Goal: Task Accomplishment & Management: Use online tool/utility

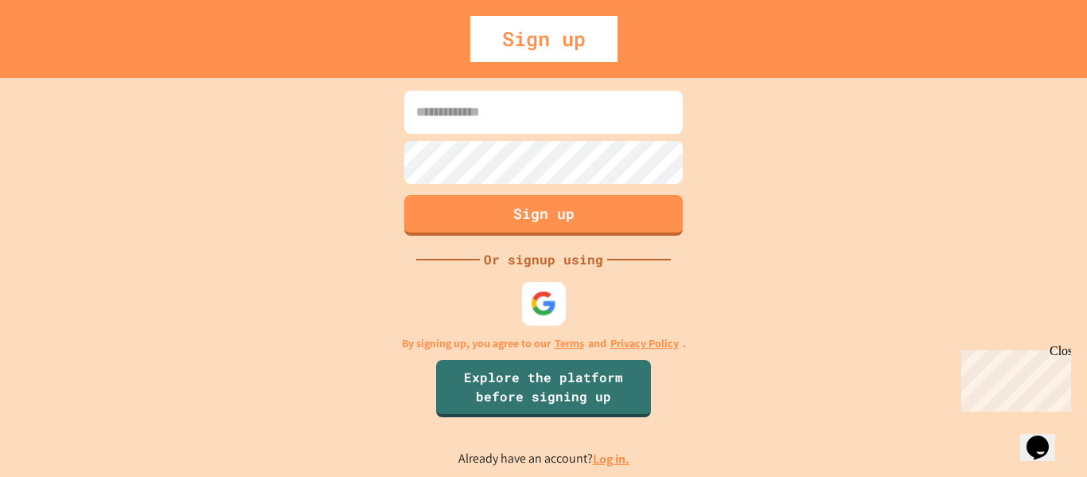
click at [548, 300] on img at bounding box center [544, 303] width 26 height 26
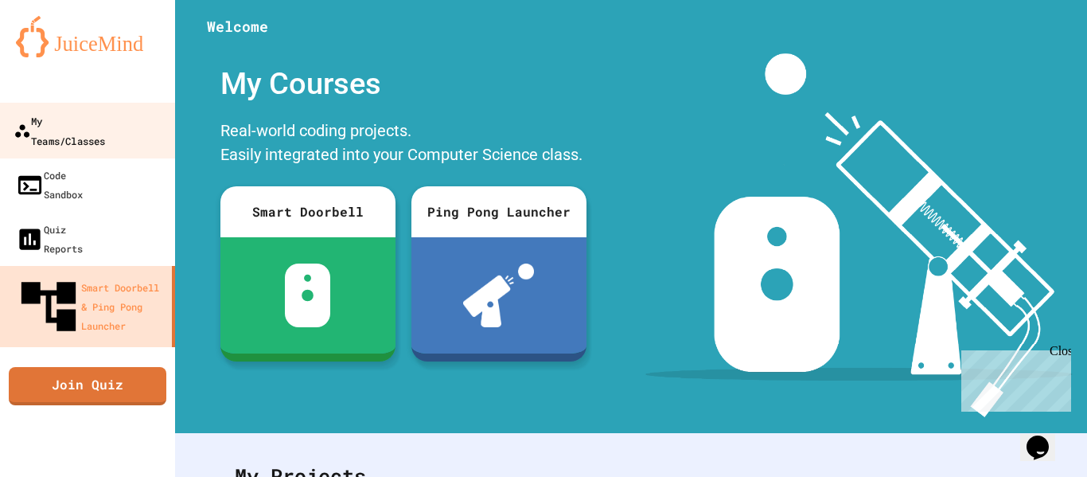
click at [81, 112] on div "My Teams/Classes" at bounding box center [60, 130] width 92 height 39
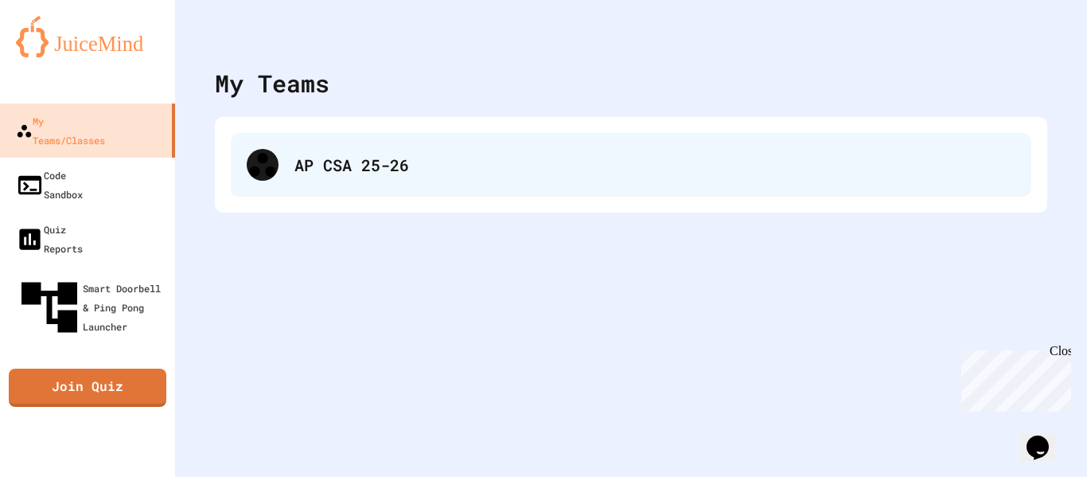
click at [337, 189] on div "AP CSA 25-26" at bounding box center [631, 165] width 801 height 64
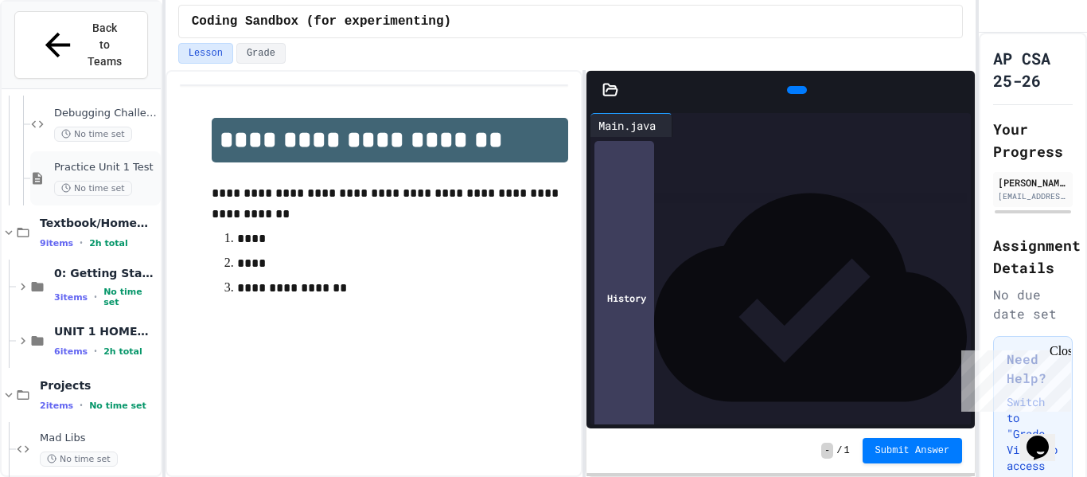
scroll to position [803, 0]
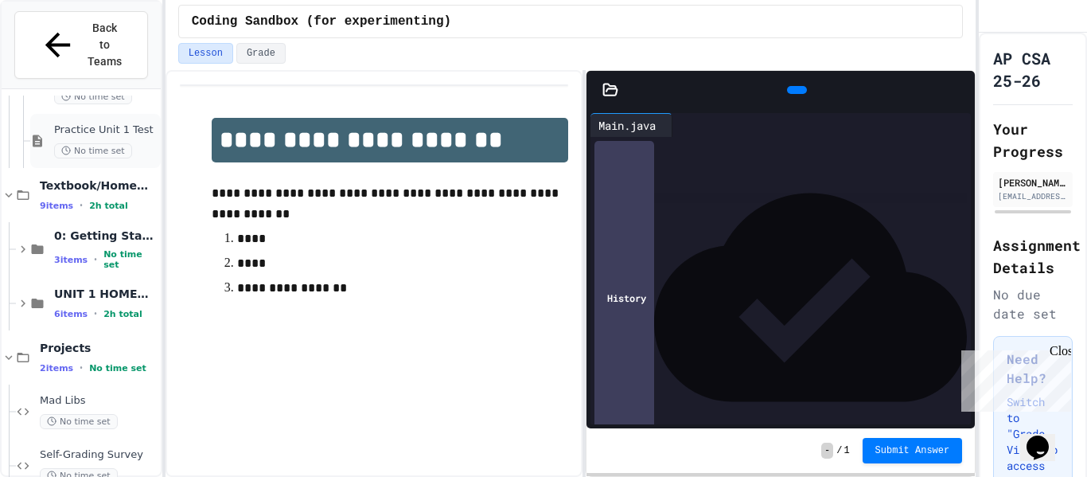
click at [123, 143] on span "No time set" at bounding box center [93, 150] width 78 height 15
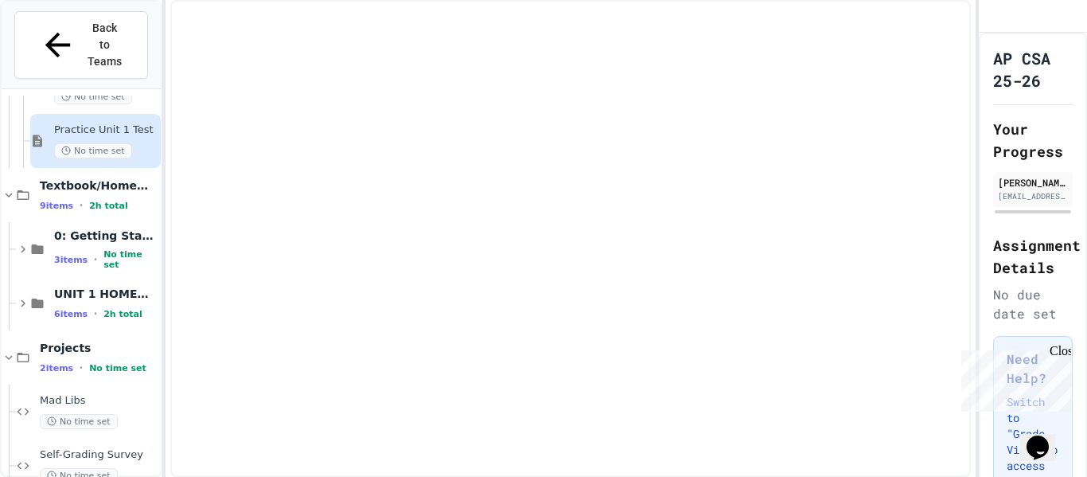
scroll to position [784, 0]
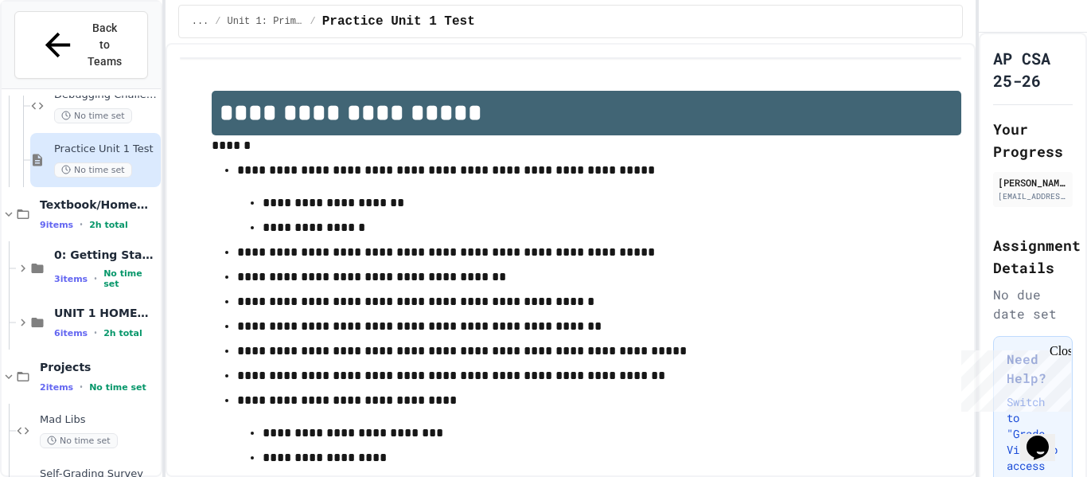
click at [1062, 357] on div "Close" at bounding box center [1060, 354] width 20 height 20
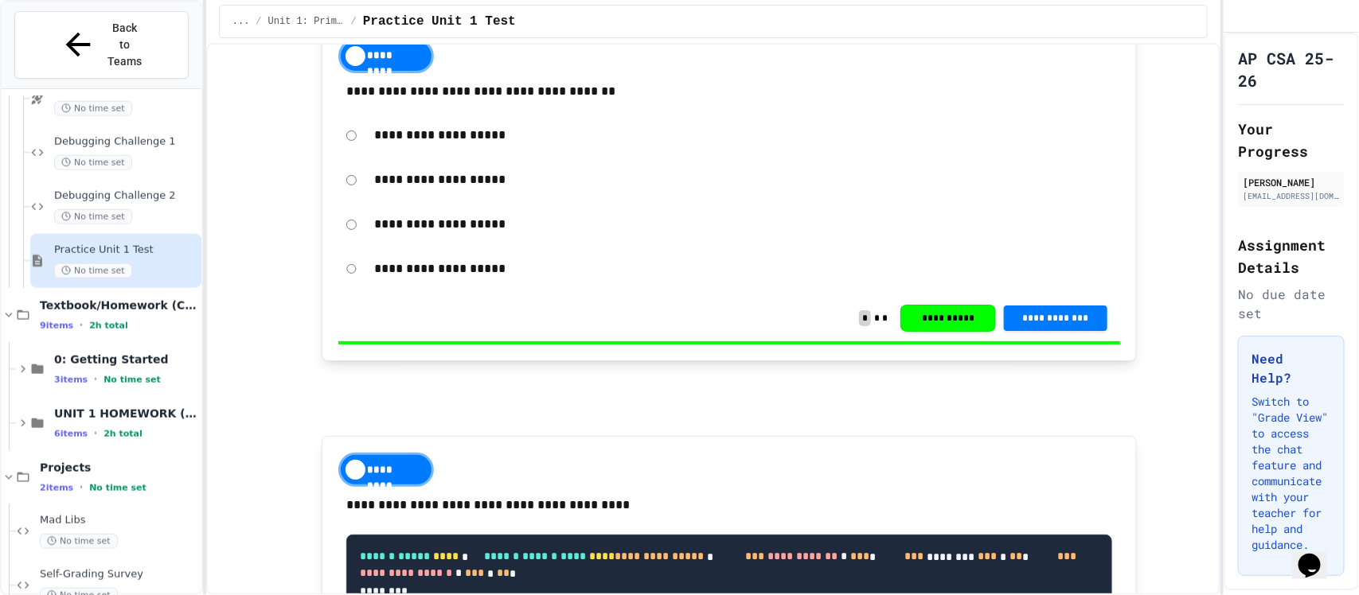
scroll to position [3204, 0]
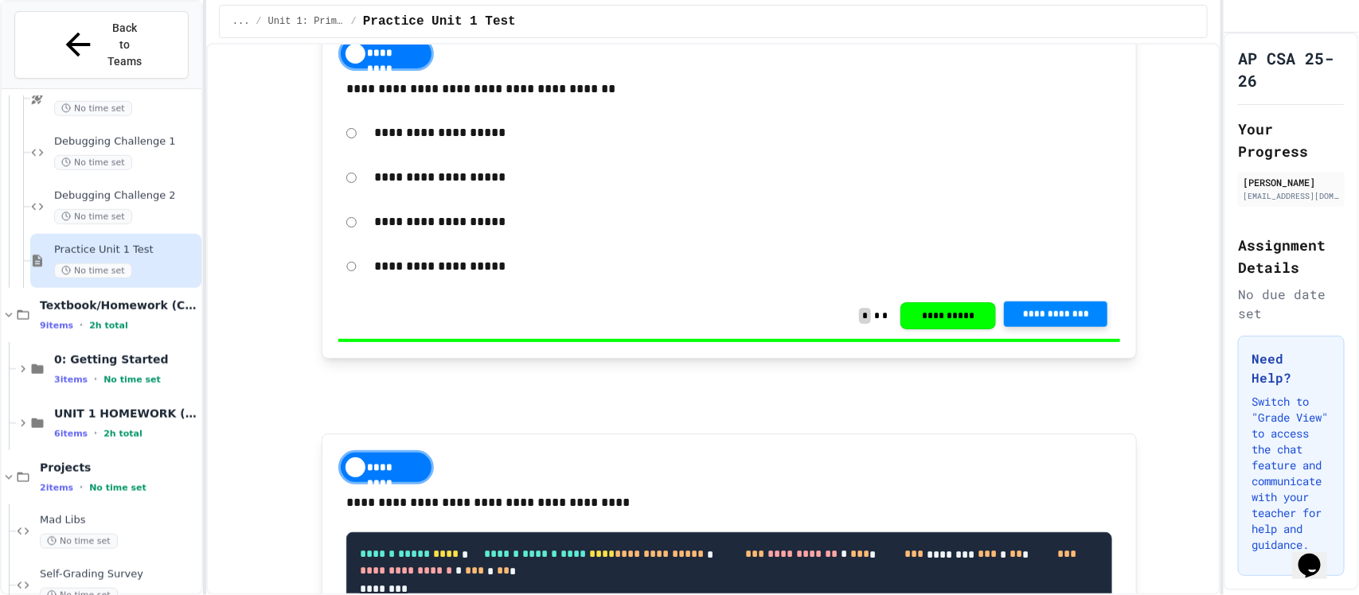
click at [1040, 321] on span "**********" at bounding box center [1056, 314] width 78 height 13
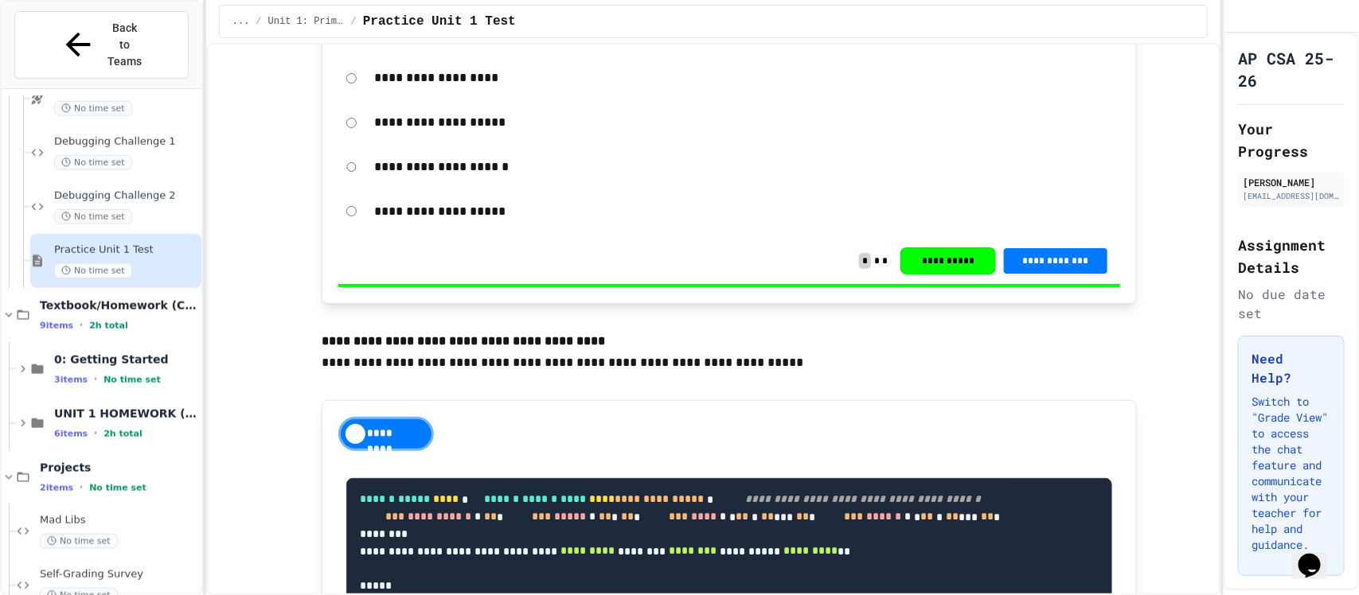
scroll to position [3891, 0]
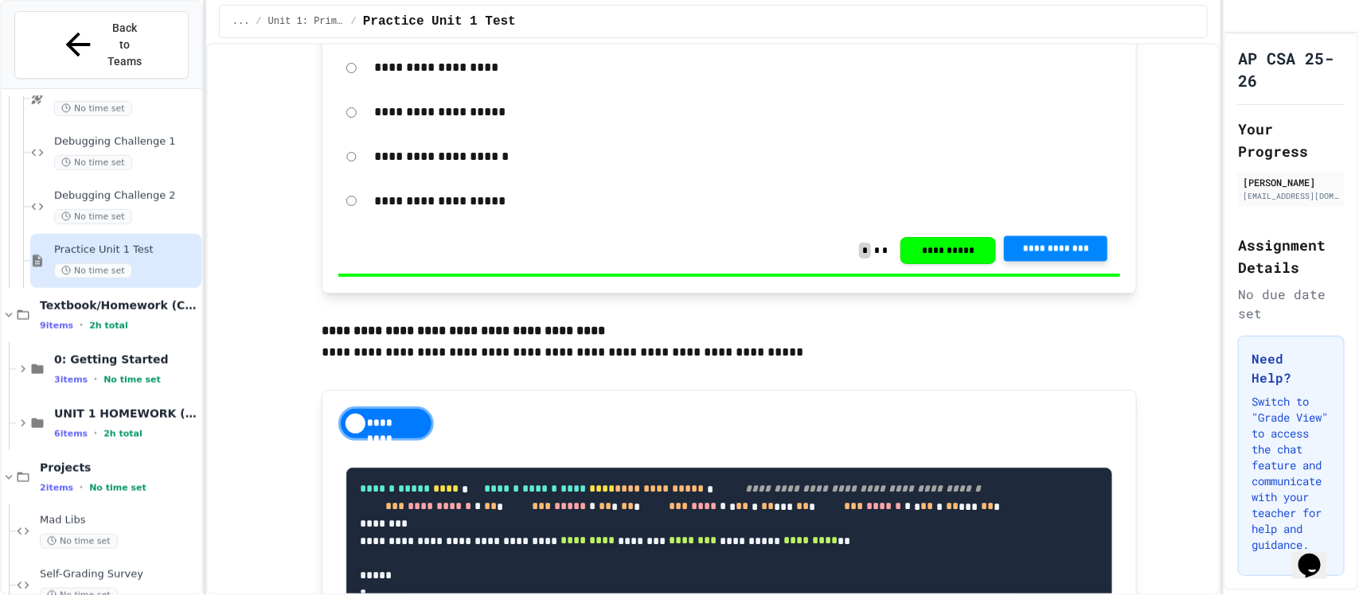
click at [1020, 256] on span "**********" at bounding box center [1056, 249] width 78 height 13
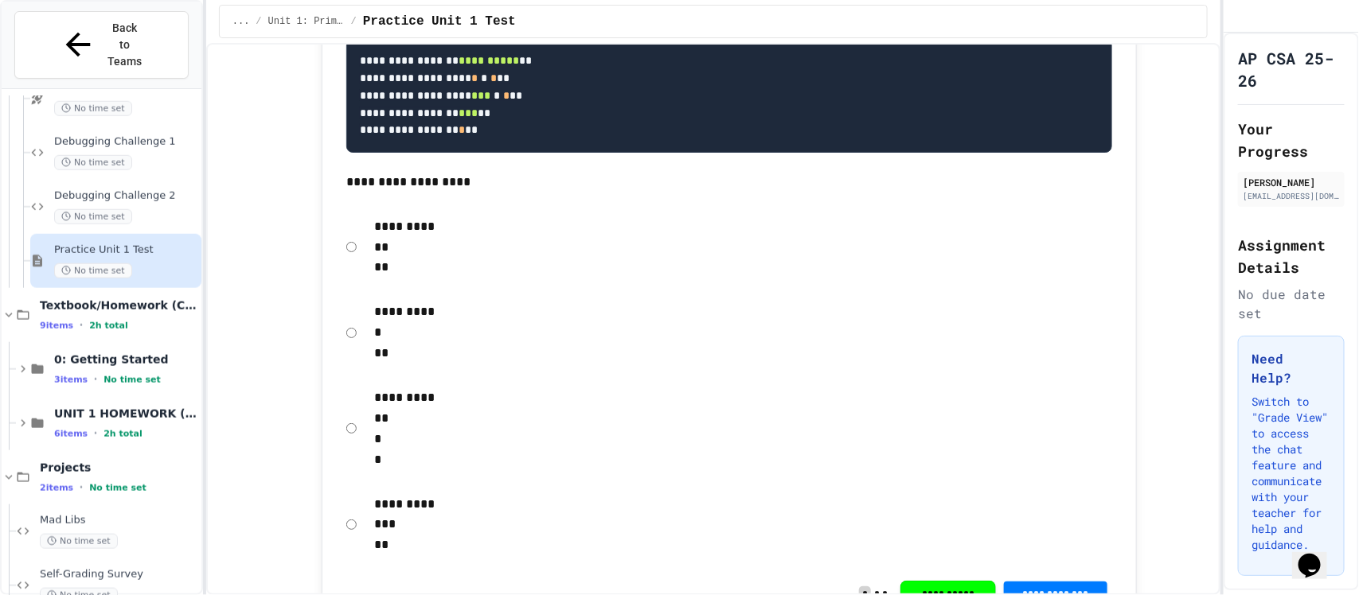
scroll to position [8666, 0]
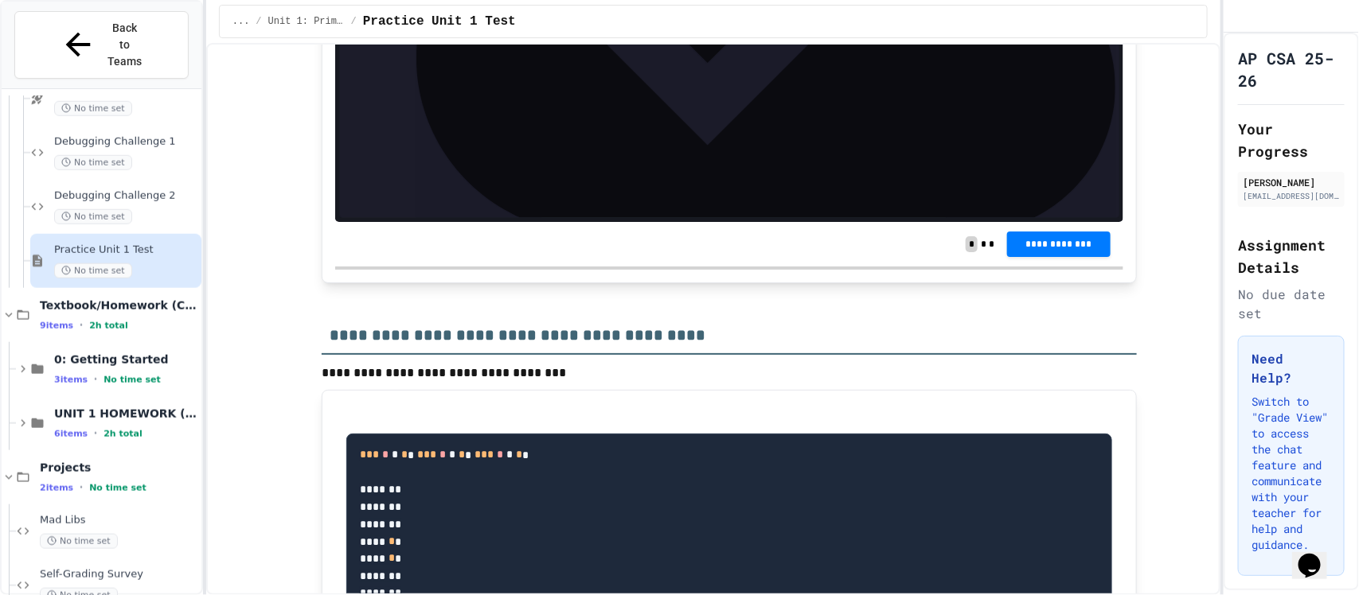
scroll to position [11804, 0]
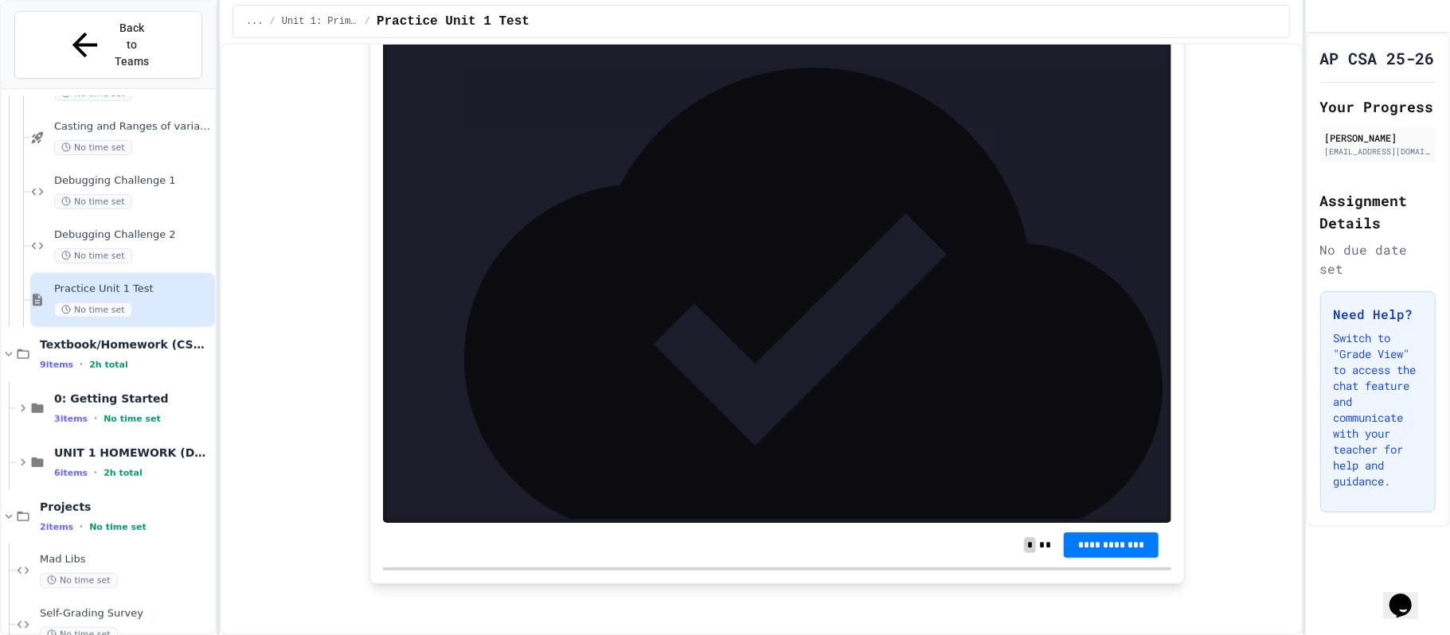
scroll to position [18087, 0]
